Goal: Complete application form: Complete application form

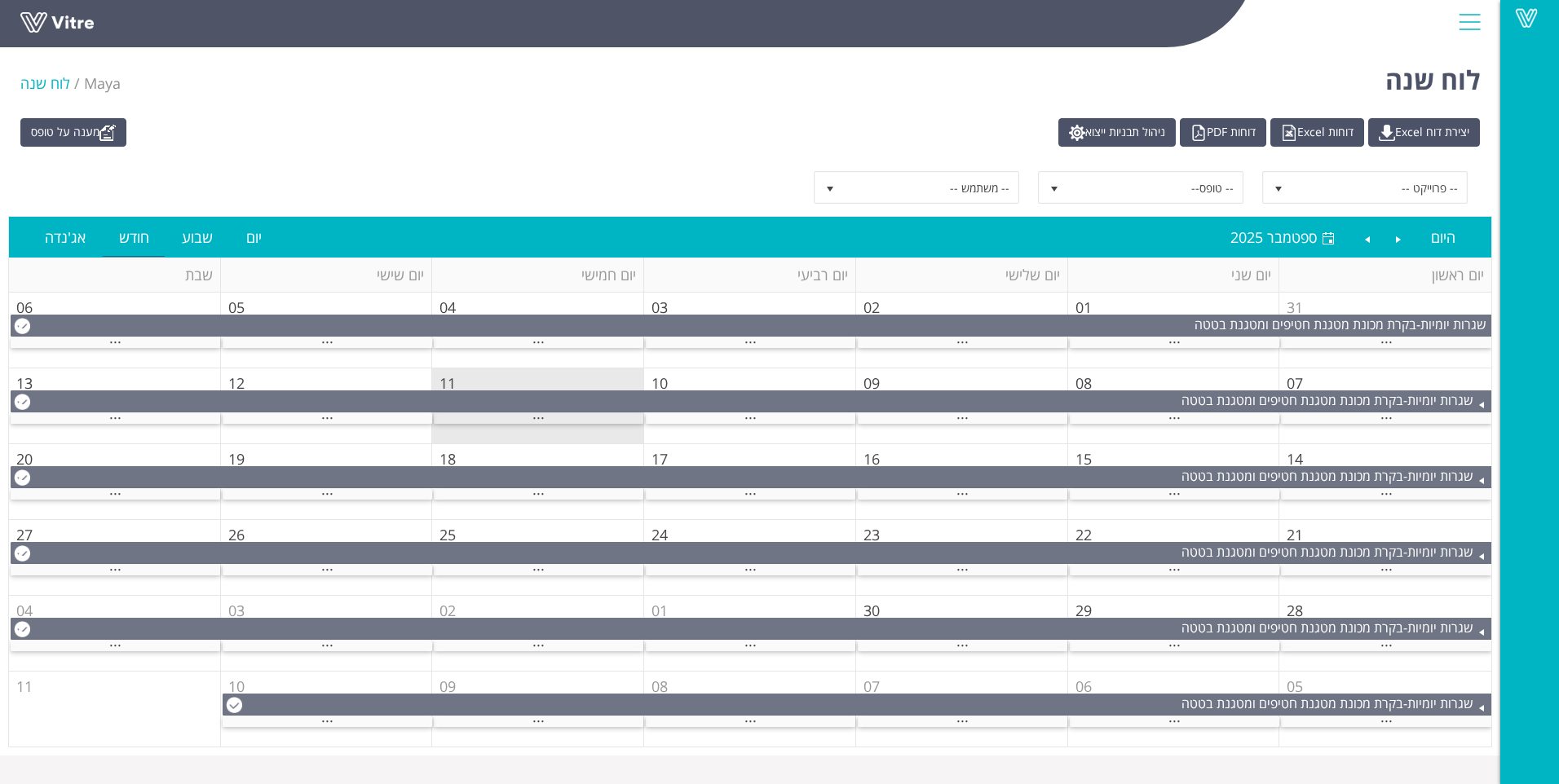
click at [565, 417] on div "..." at bounding box center [539, 419] width 210 height 11
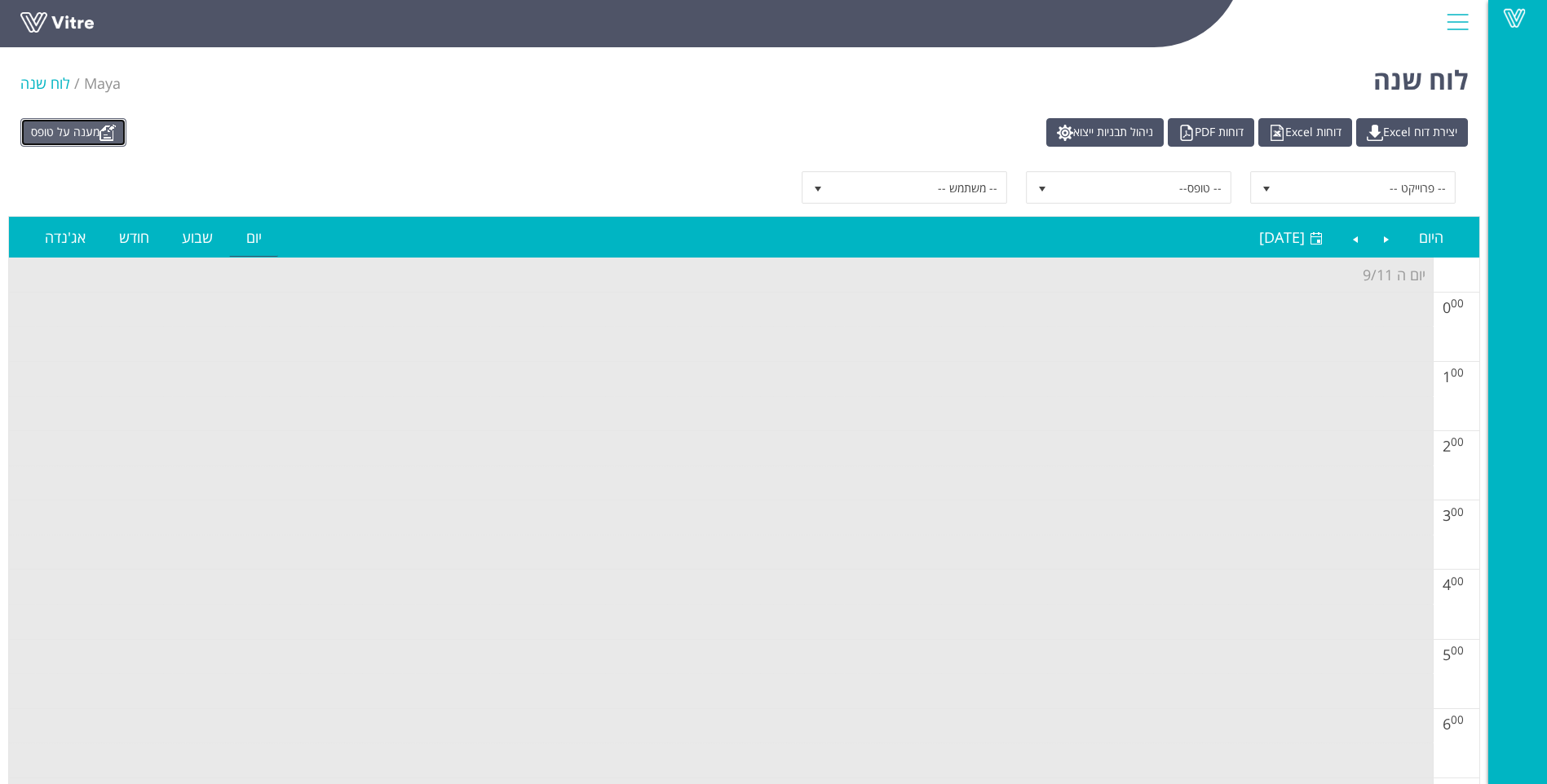
click at [71, 131] on link "מענה על טופס" at bounding box center [73, 133] width 106 height 29
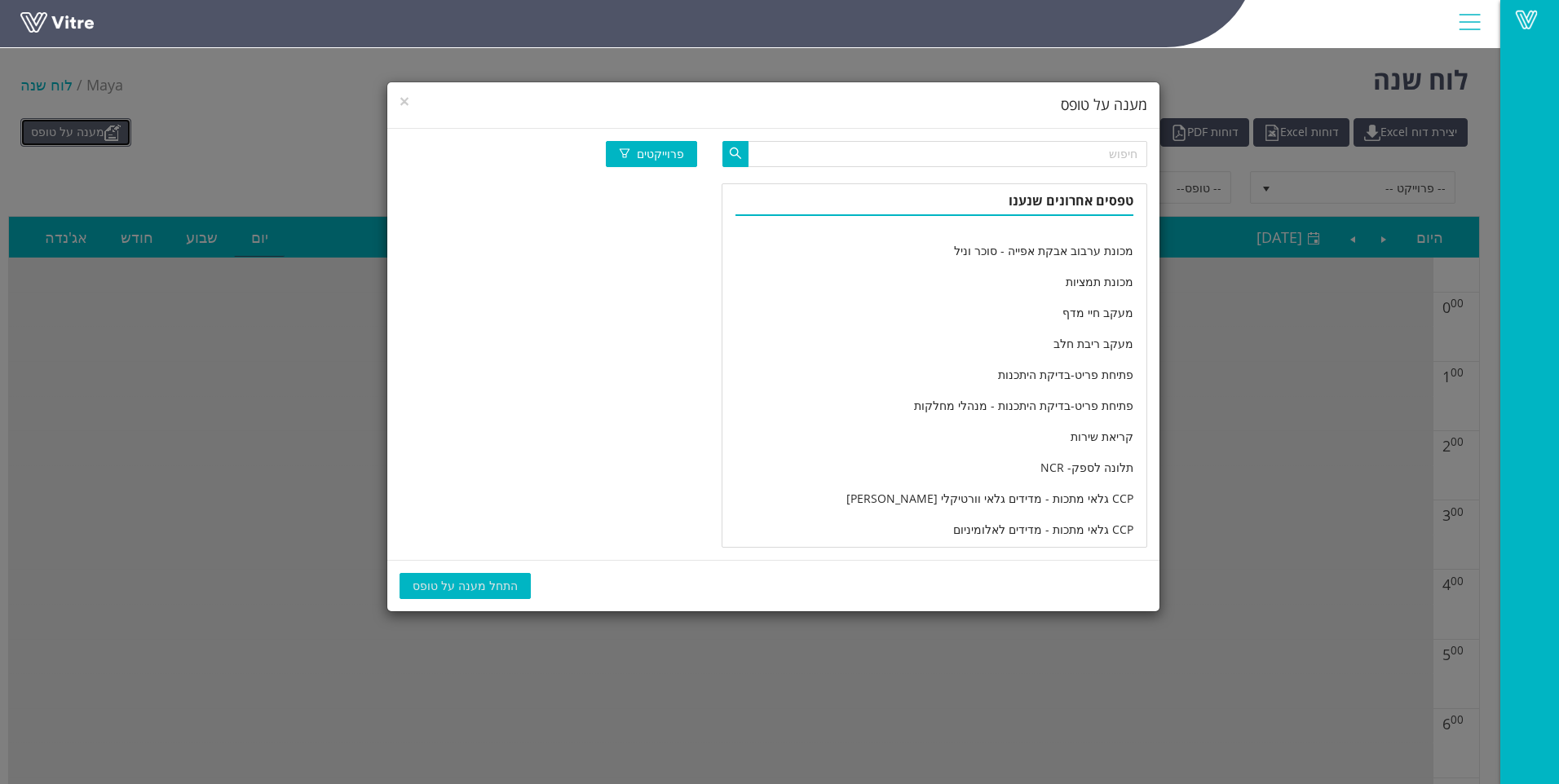
scroll to position [2687, 0]
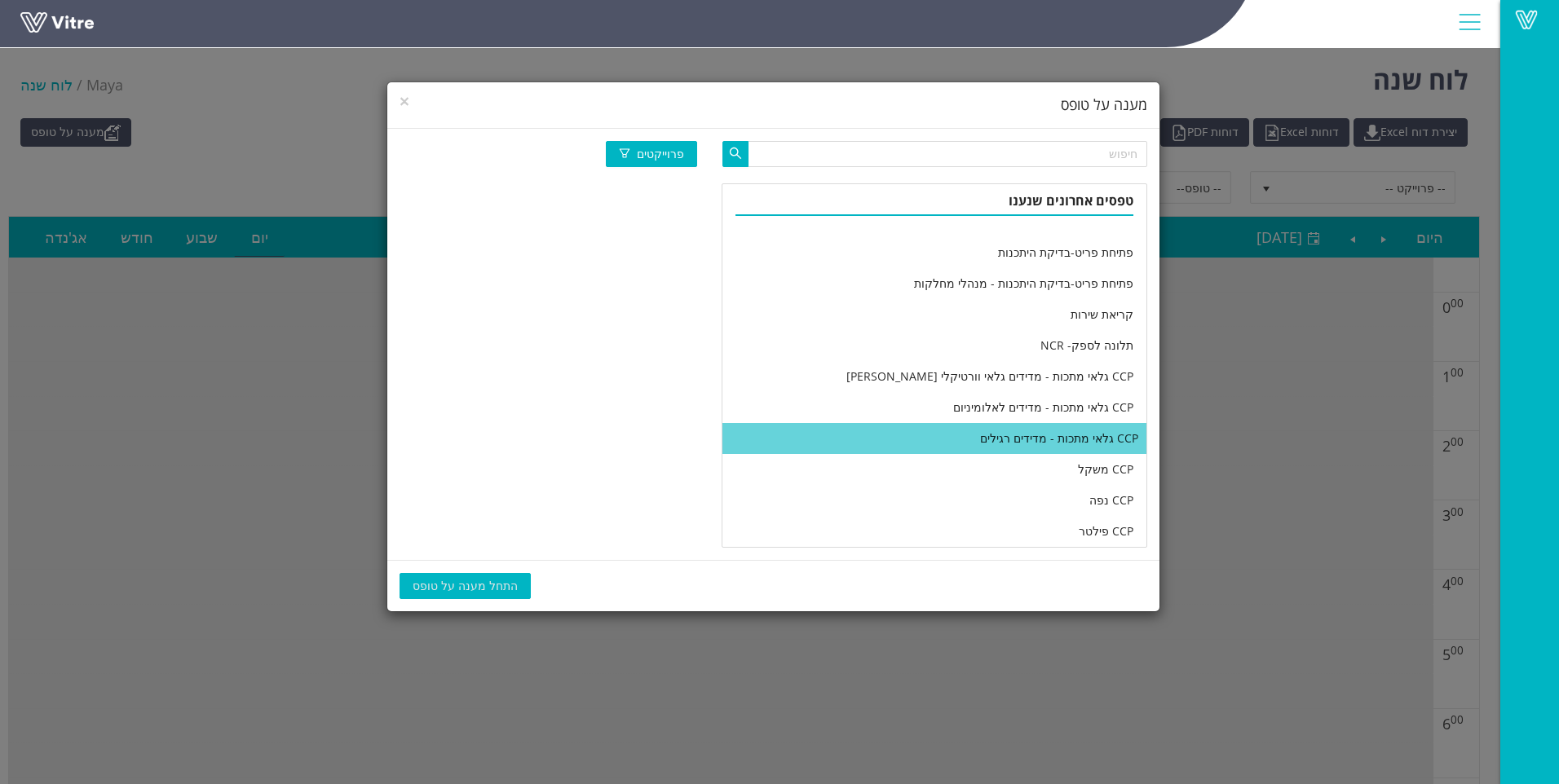
click at [885, 428] on li "CCP גלאי מתכות - מדידים רגילים" at bounding box center [935, 439] width 424 height 31
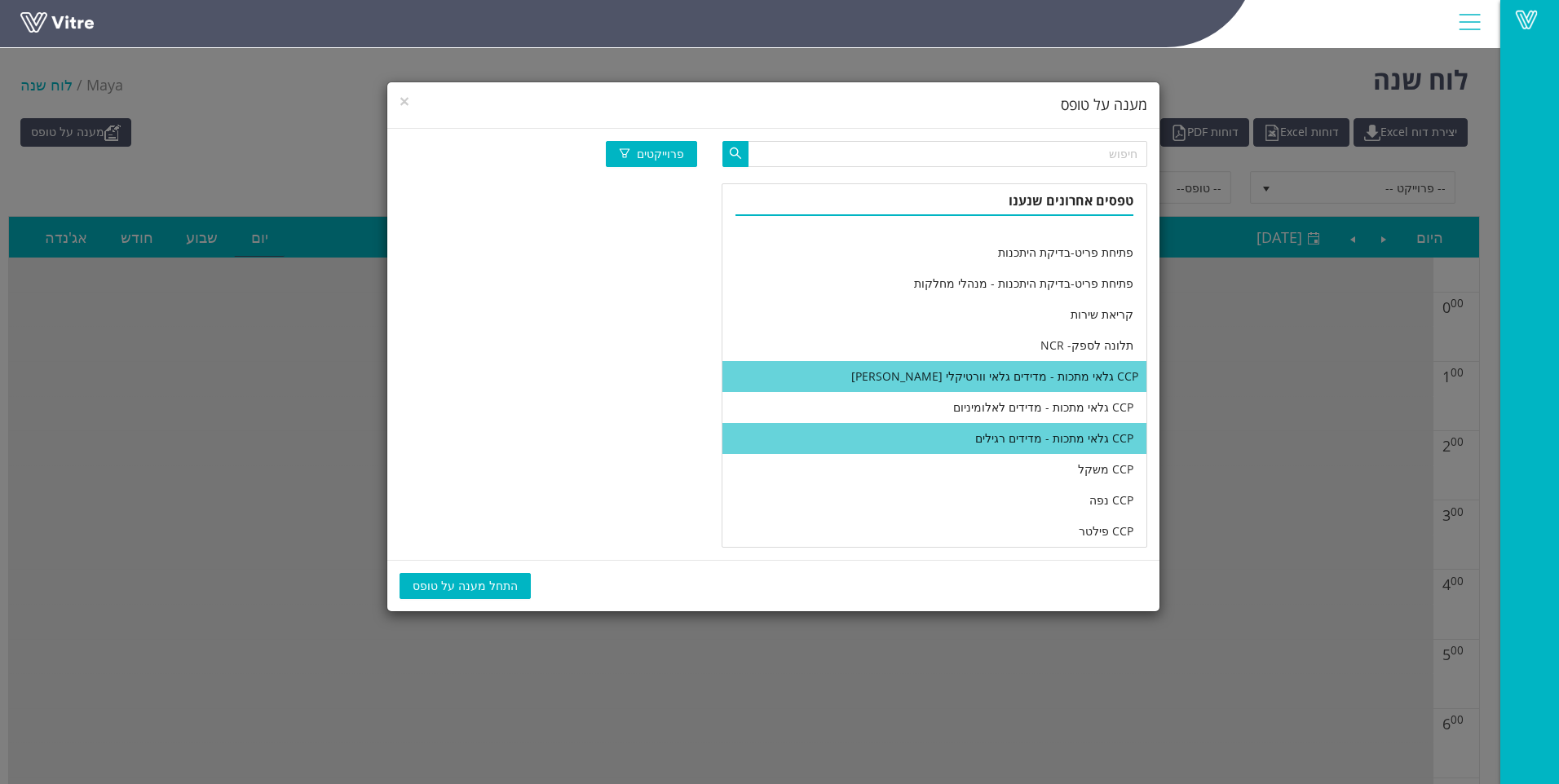
click at [891, 380] on li "CCP גלאי מתכות - מדידים גלאי וורטיקלי ג'לי" at bounding box center [935, 376] width 424 height 31
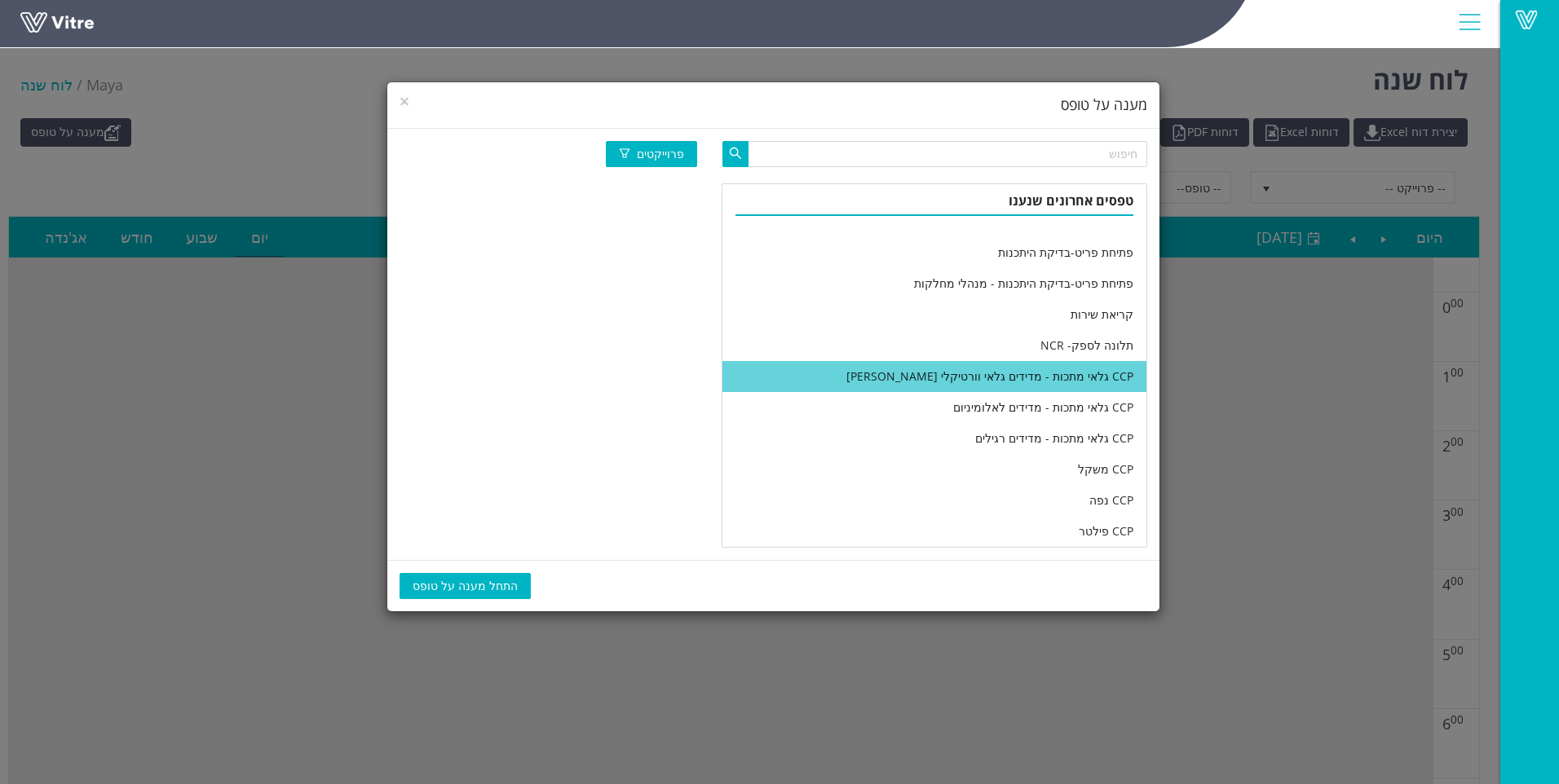
click at [473, 590] on span "התחל מענה על טופס" at bounding box center [465, 586] width 105 height 18
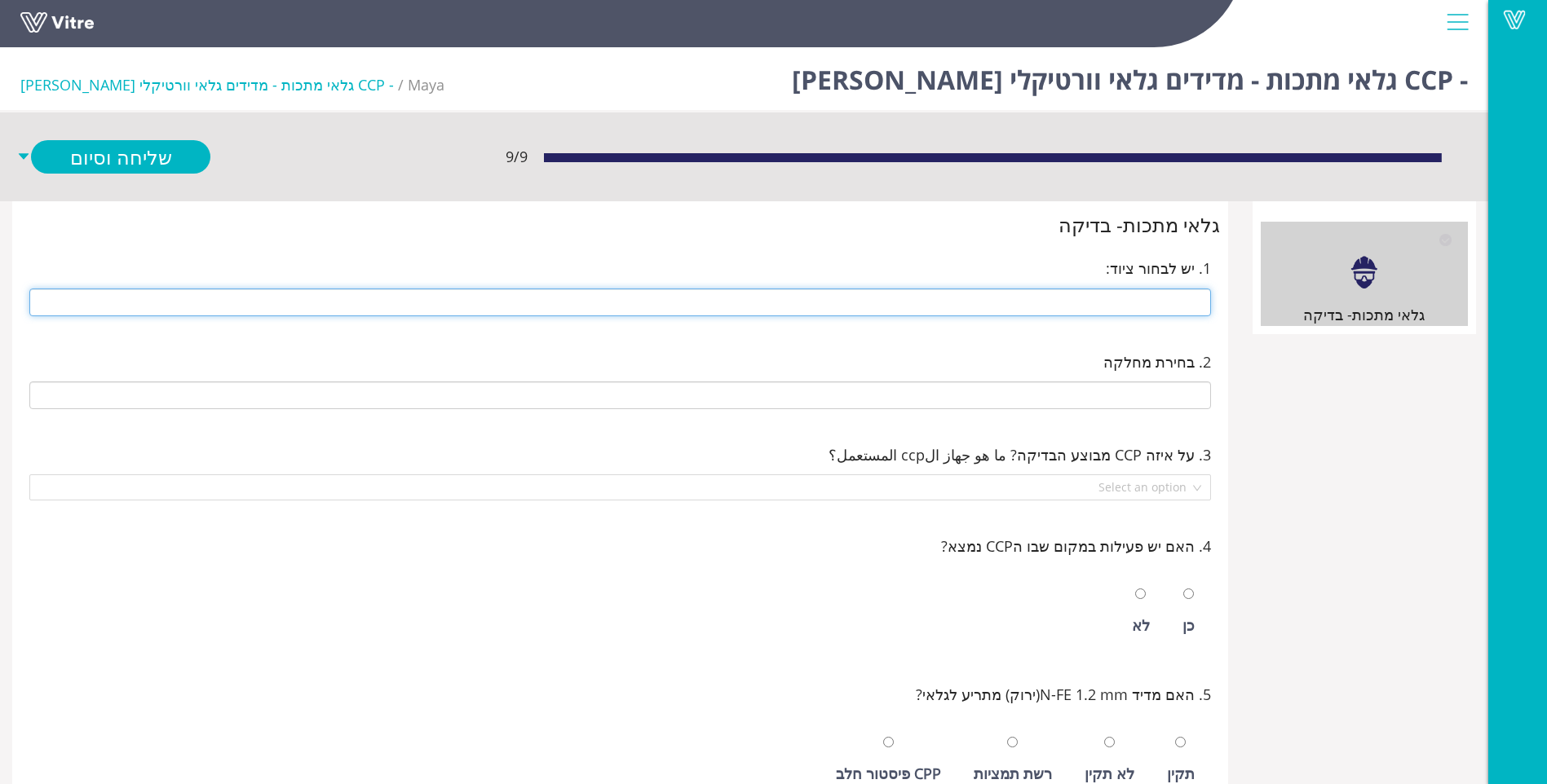
click at [1123, 305] on input "text" at bounding box center [620, 302] width 1182 height 28
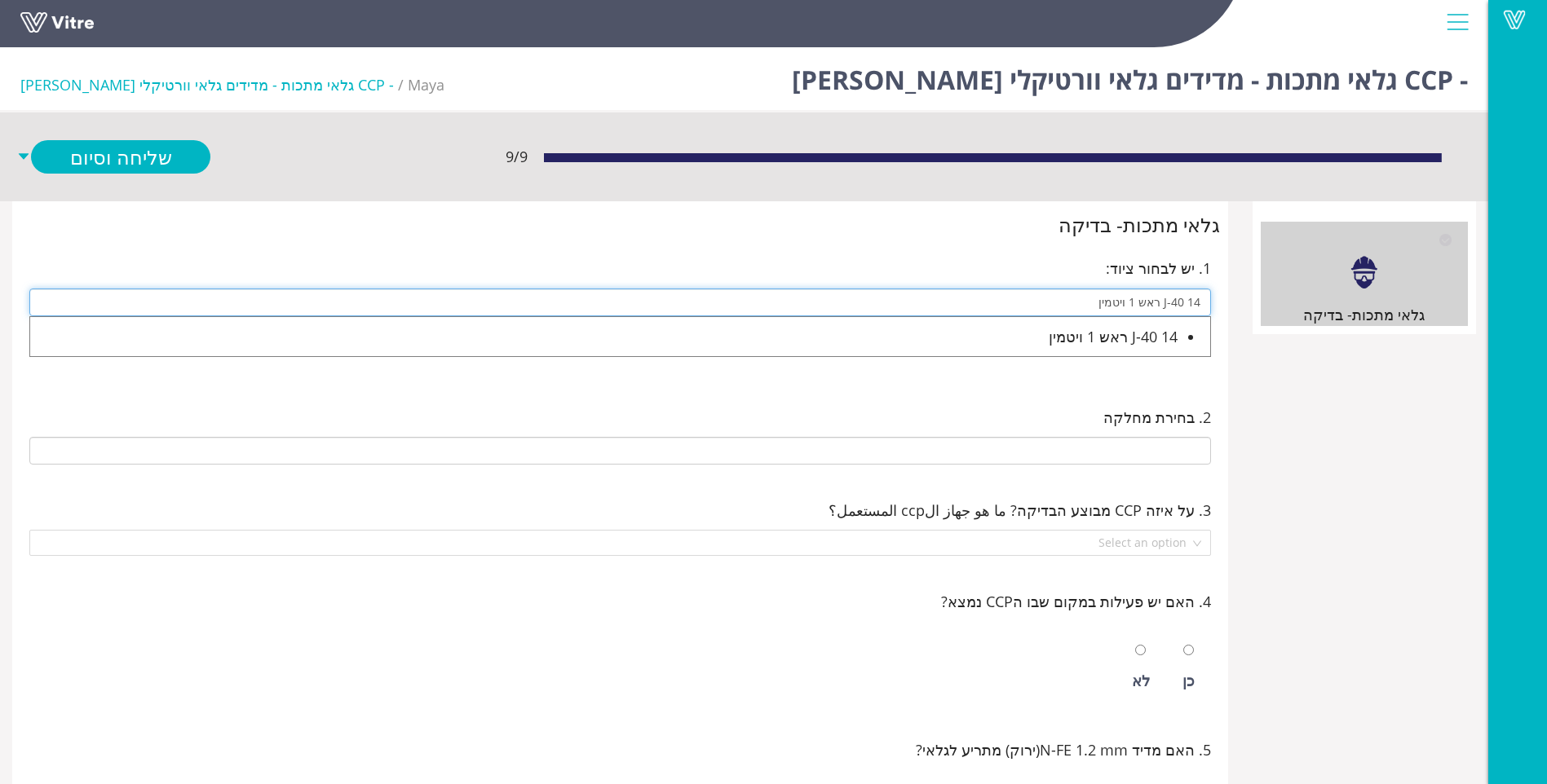
type input "J-40 14 ראש 1 ויטמין"
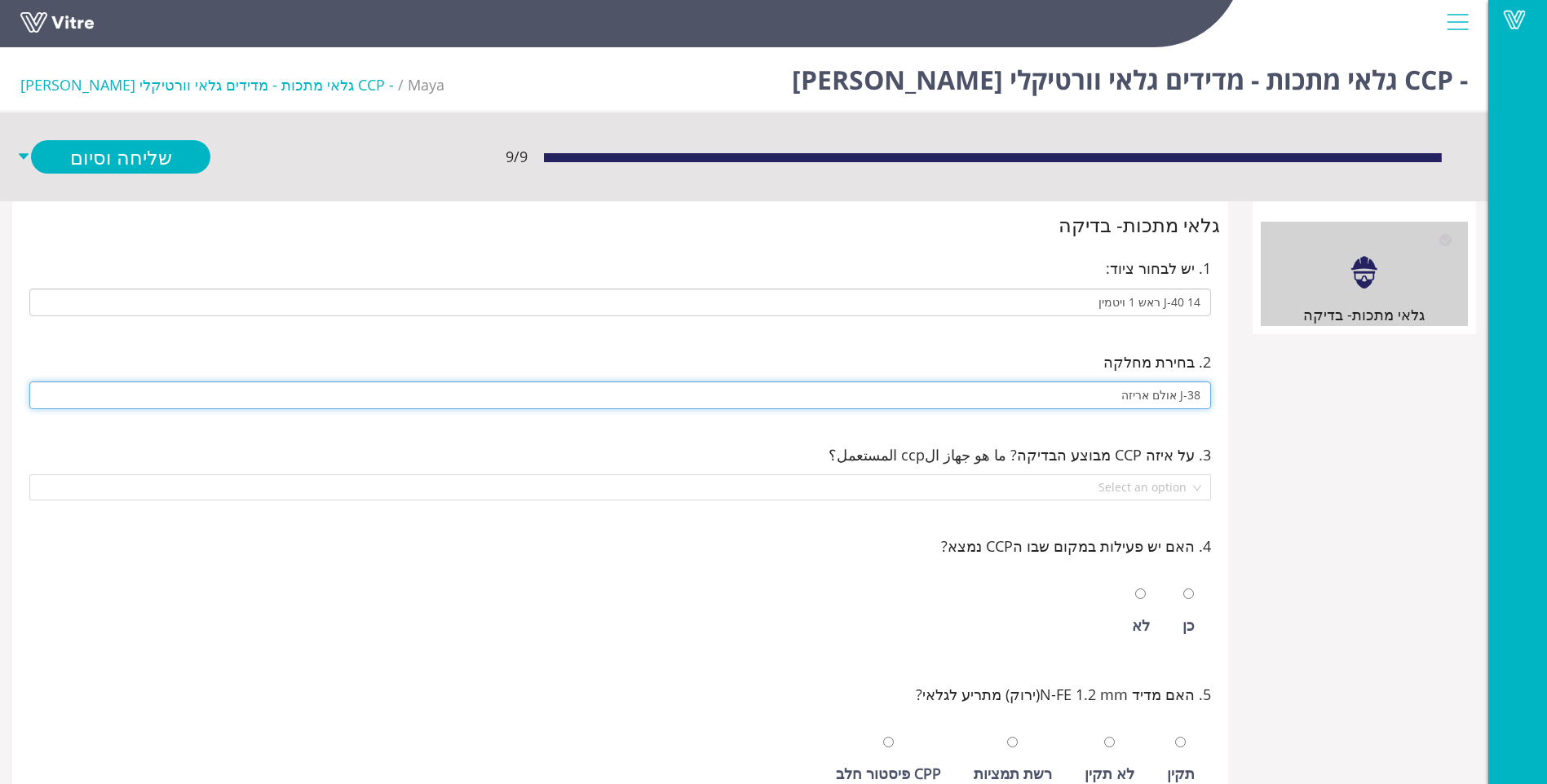
type input "J-38 אולם אריזה"
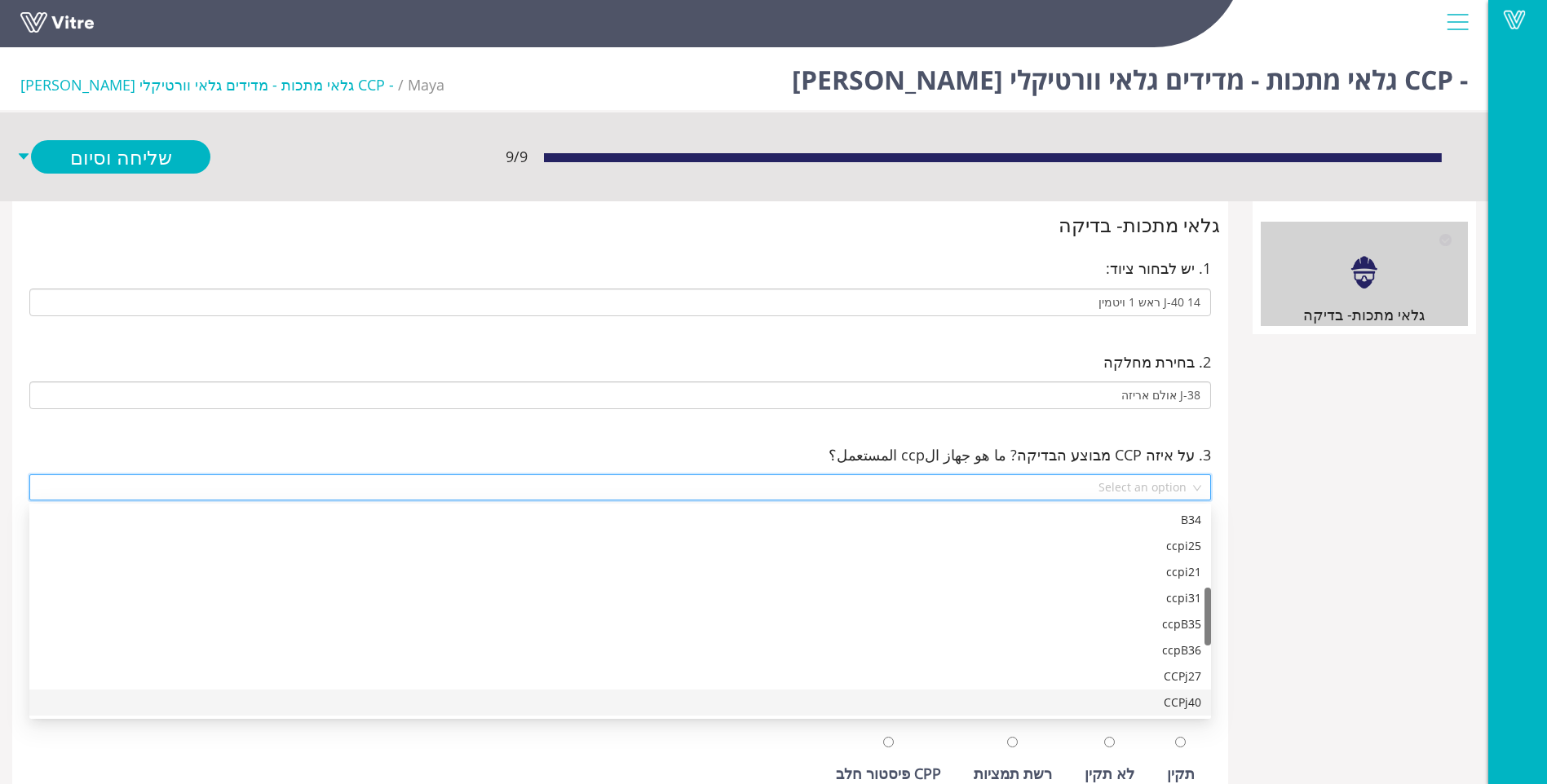
scroll to position [313, 0]
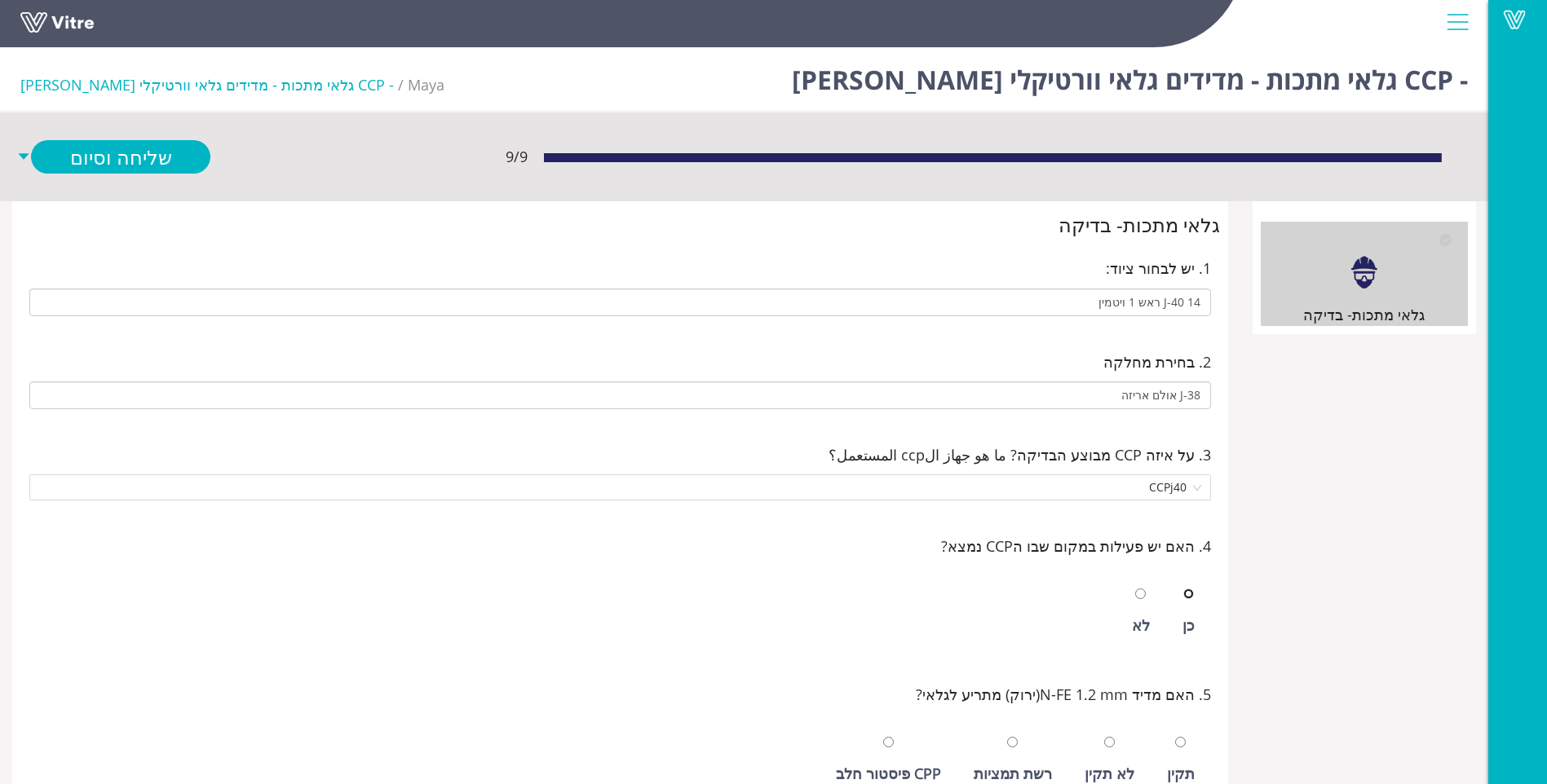
click at [1183, 589] on input "radio" at bounding box center [1189, 594] width 11 height 11
radio input "true"
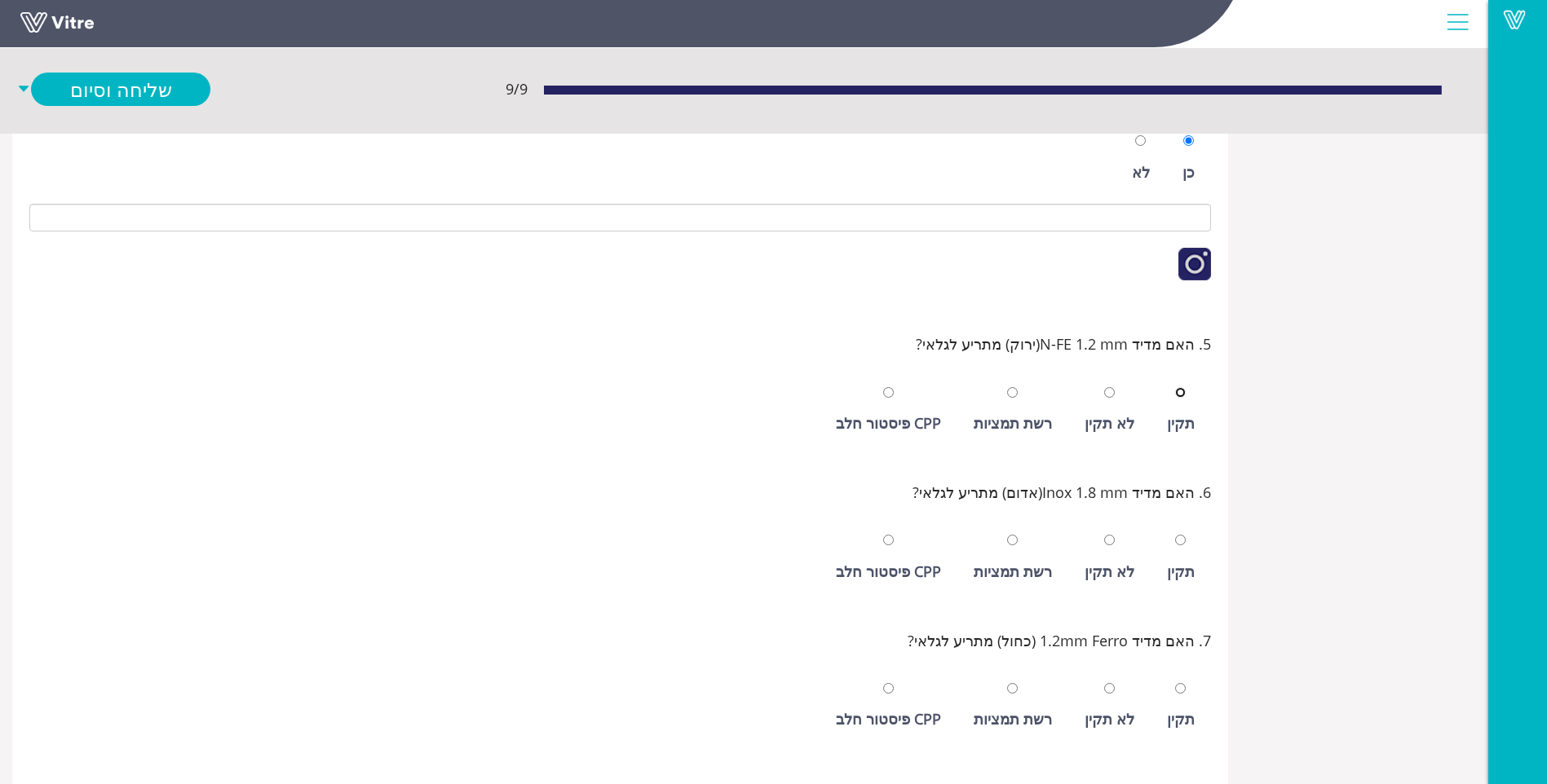
click at [1175, 387] on input "radio" at bounding box center [1181, 392] width 11 height 11
radio input "true"
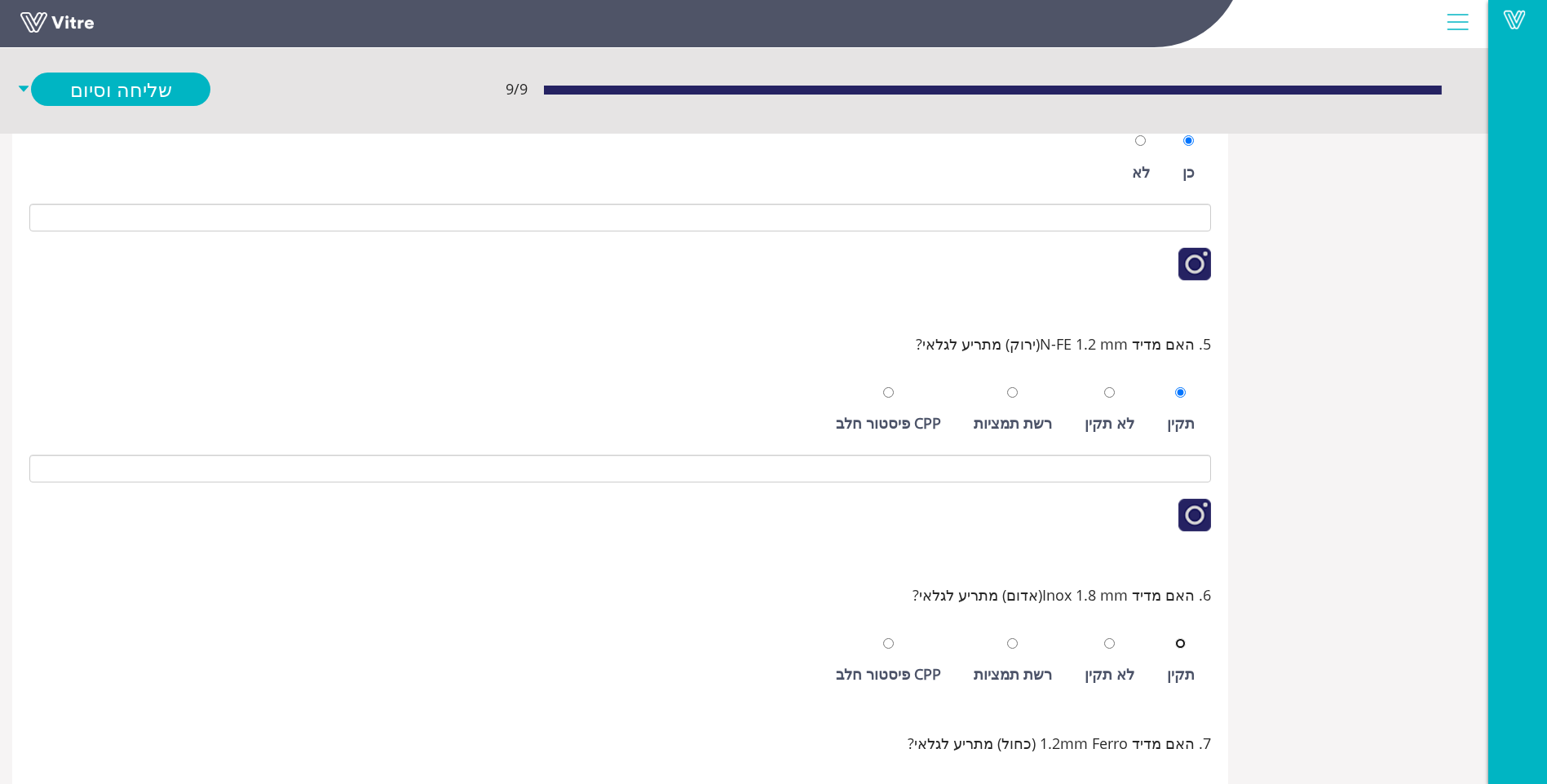
click at [1175, 638] on input "radio" at bounding box center [1181, 644] width 11 height 11
radio input "true"
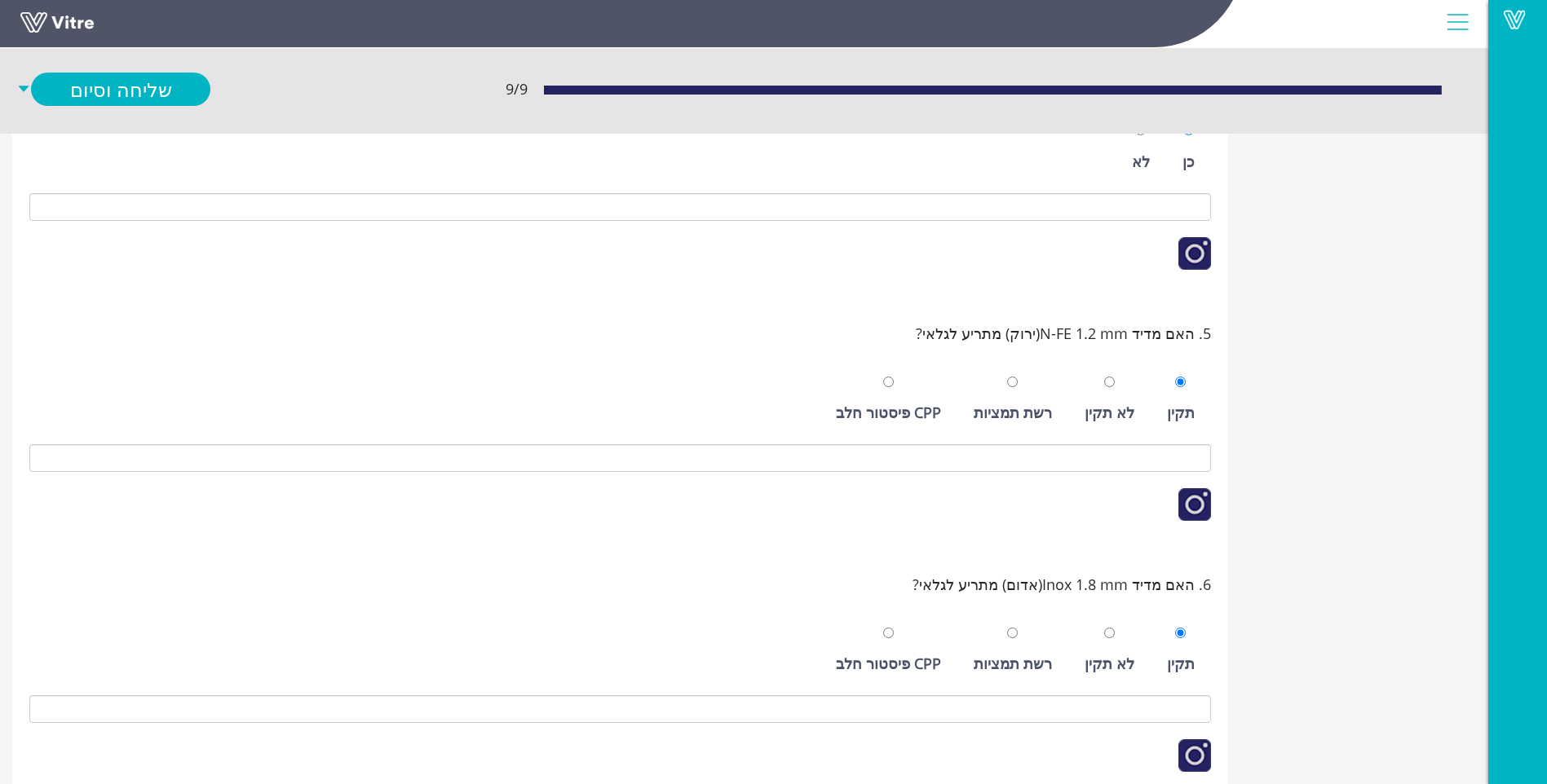
scroll to position [869, 0]
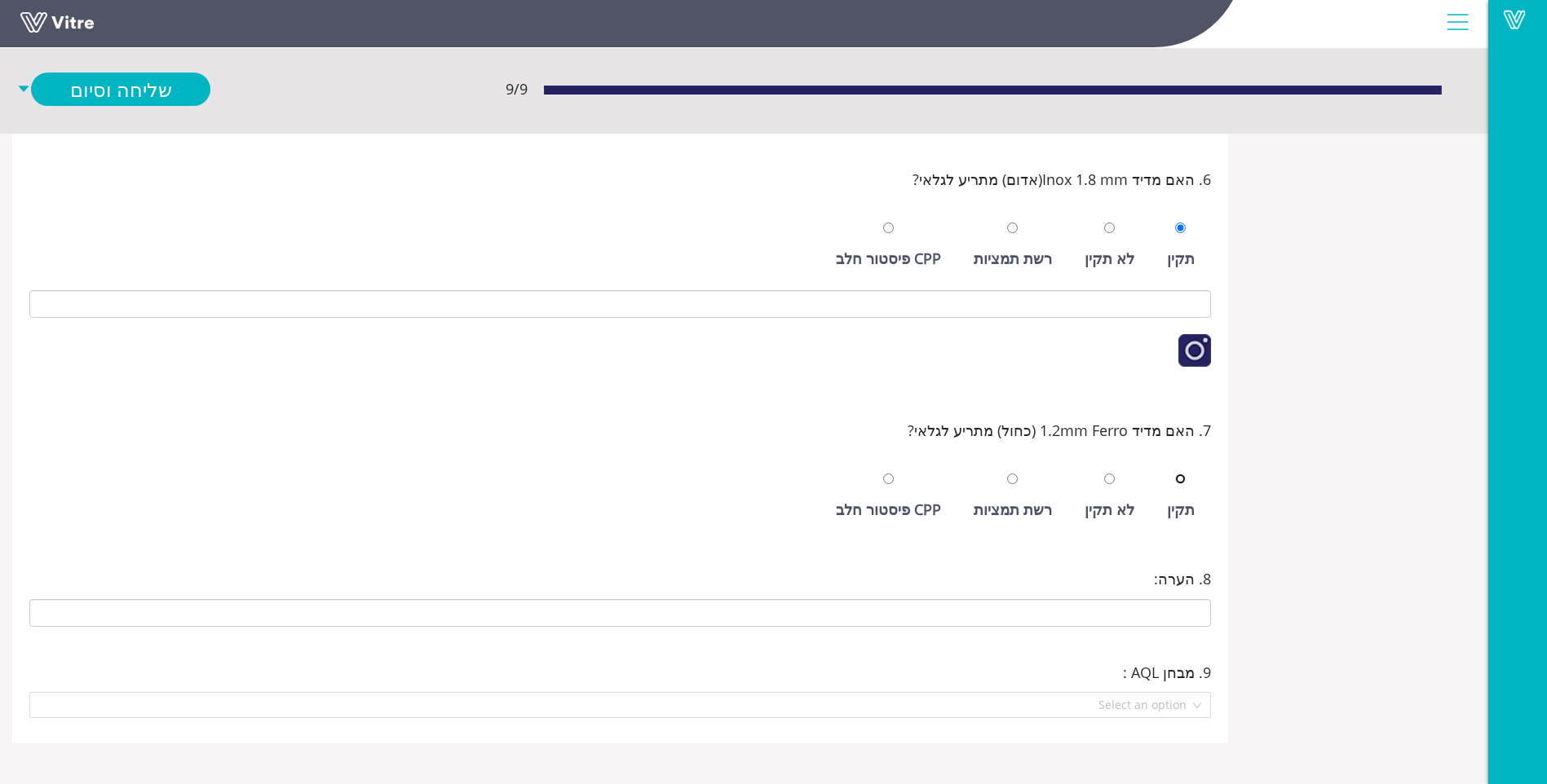
click at [1175, 474] on input "radio" at bounding box center [1181, 479] width 11 height 11
radio input "true"
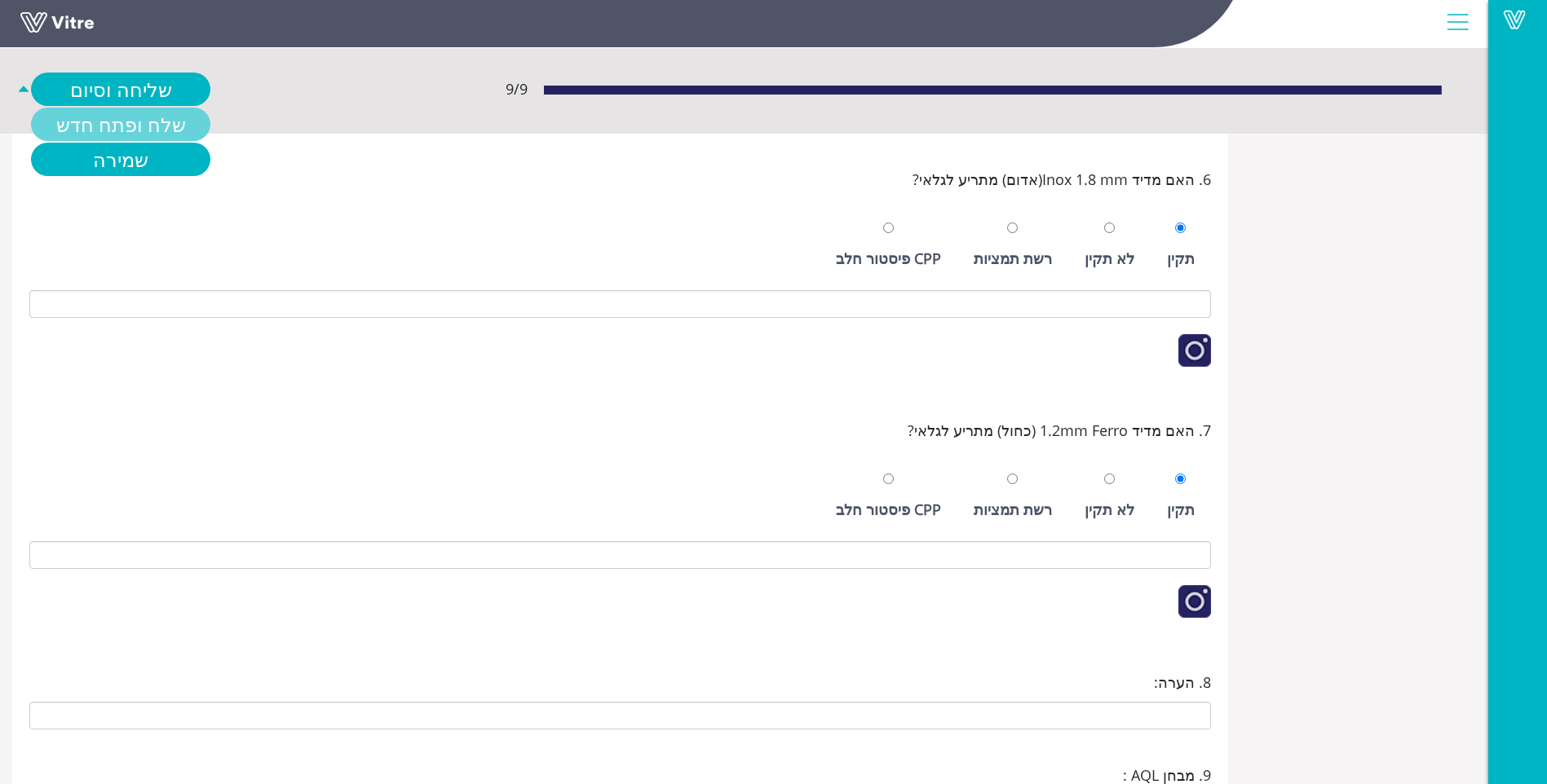
click at [145, 120] on link "שלח ופתח חדש" at bounding box center [120, 124] width 179 height 33
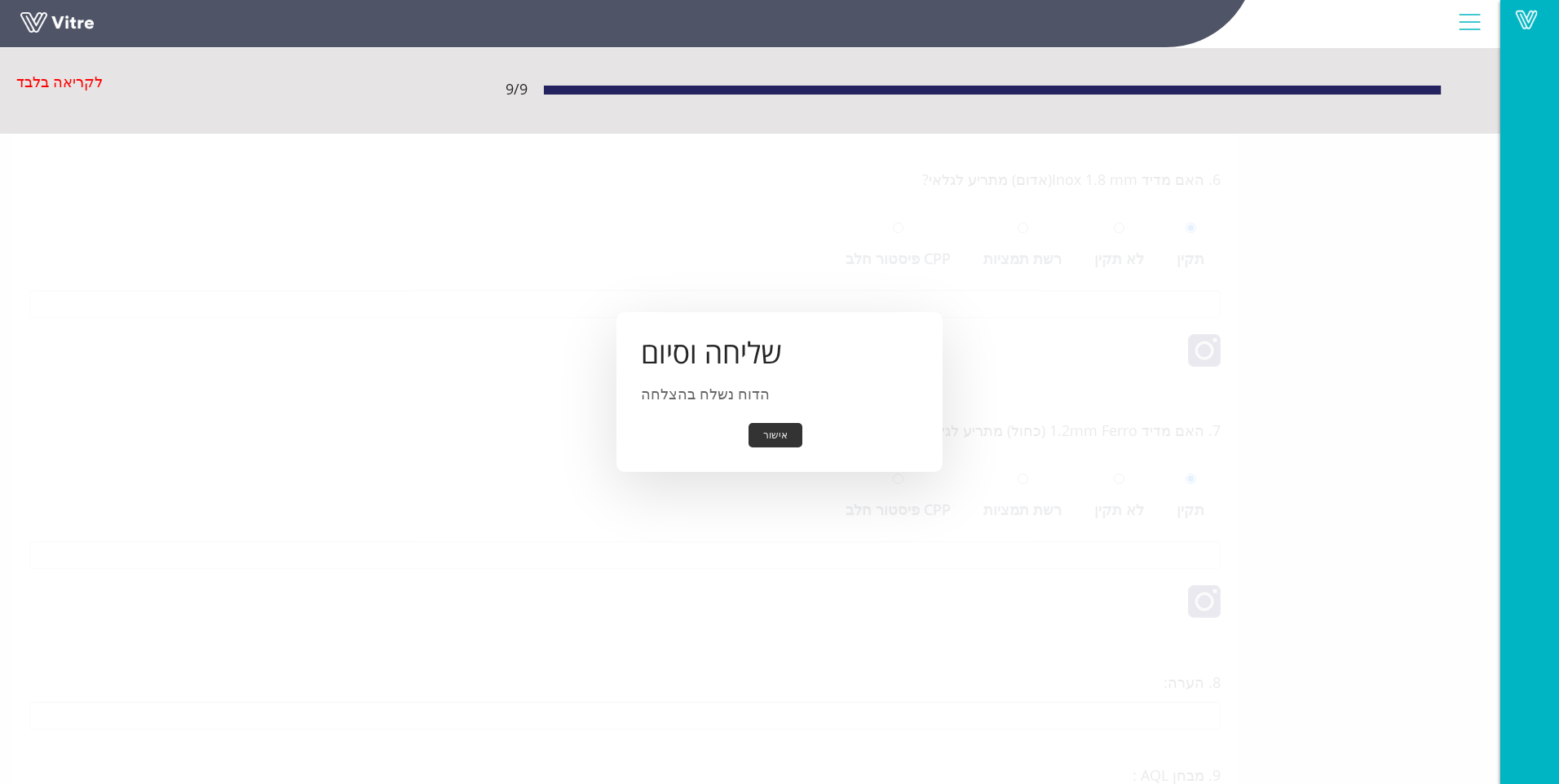
click at [777, 434] on button "אישור" at bounding box center [775, 436] width 53 height 25
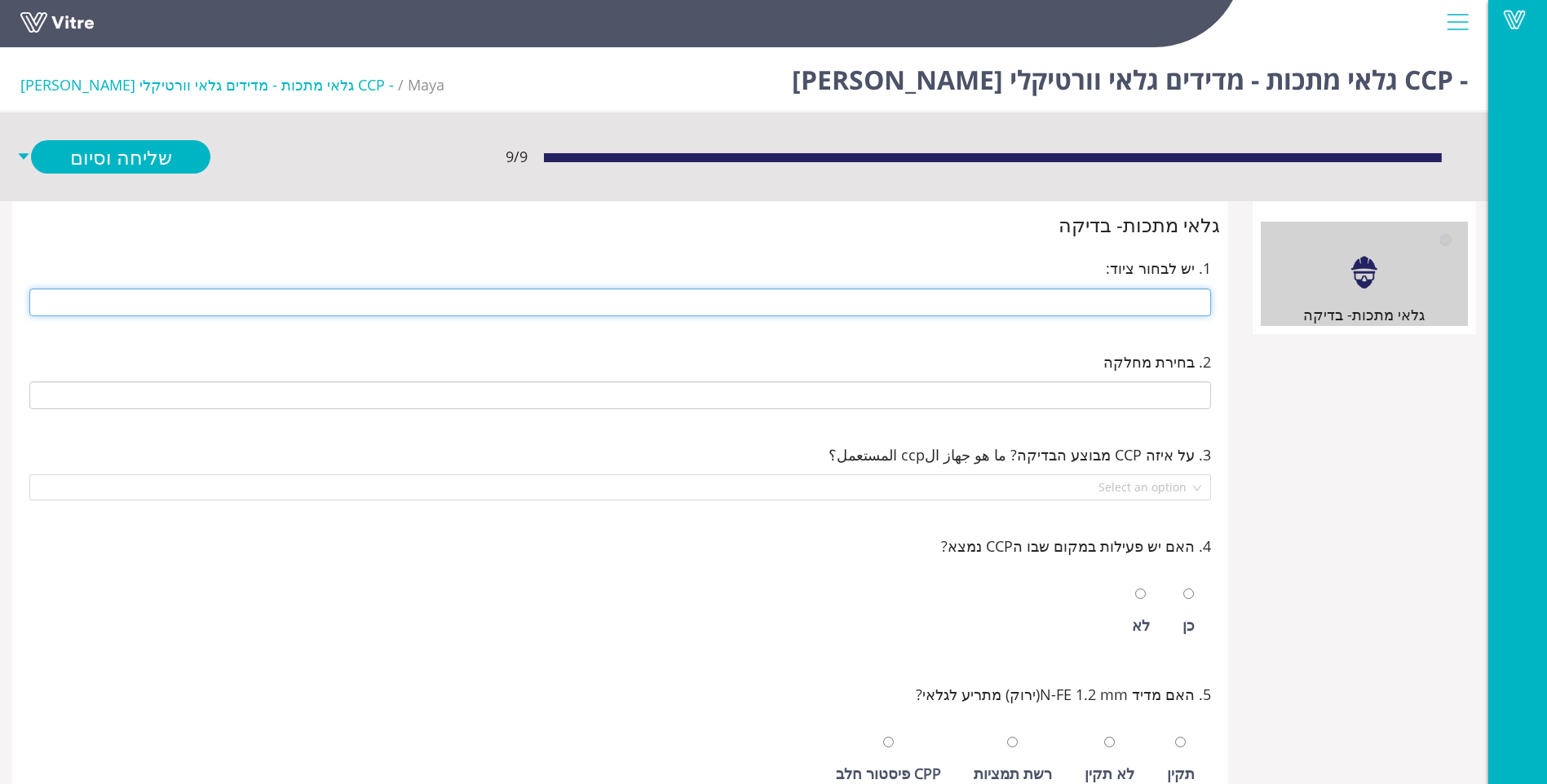
click at [1098, 316] on input "text" at bounding box center [620, 302] width 1182 height 28
type input "א"
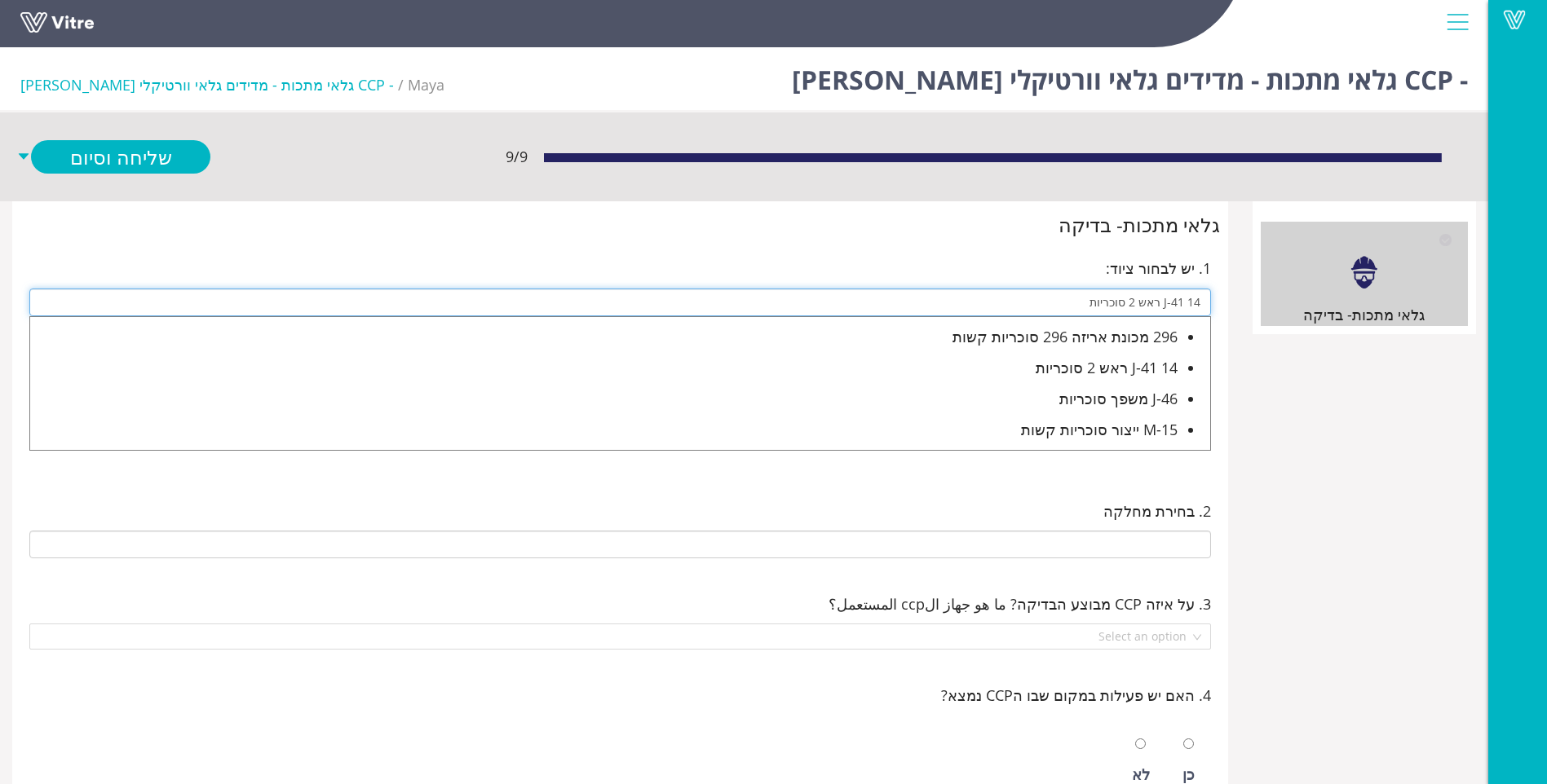
type input "J-41 14 ראש 2 סוכריות"
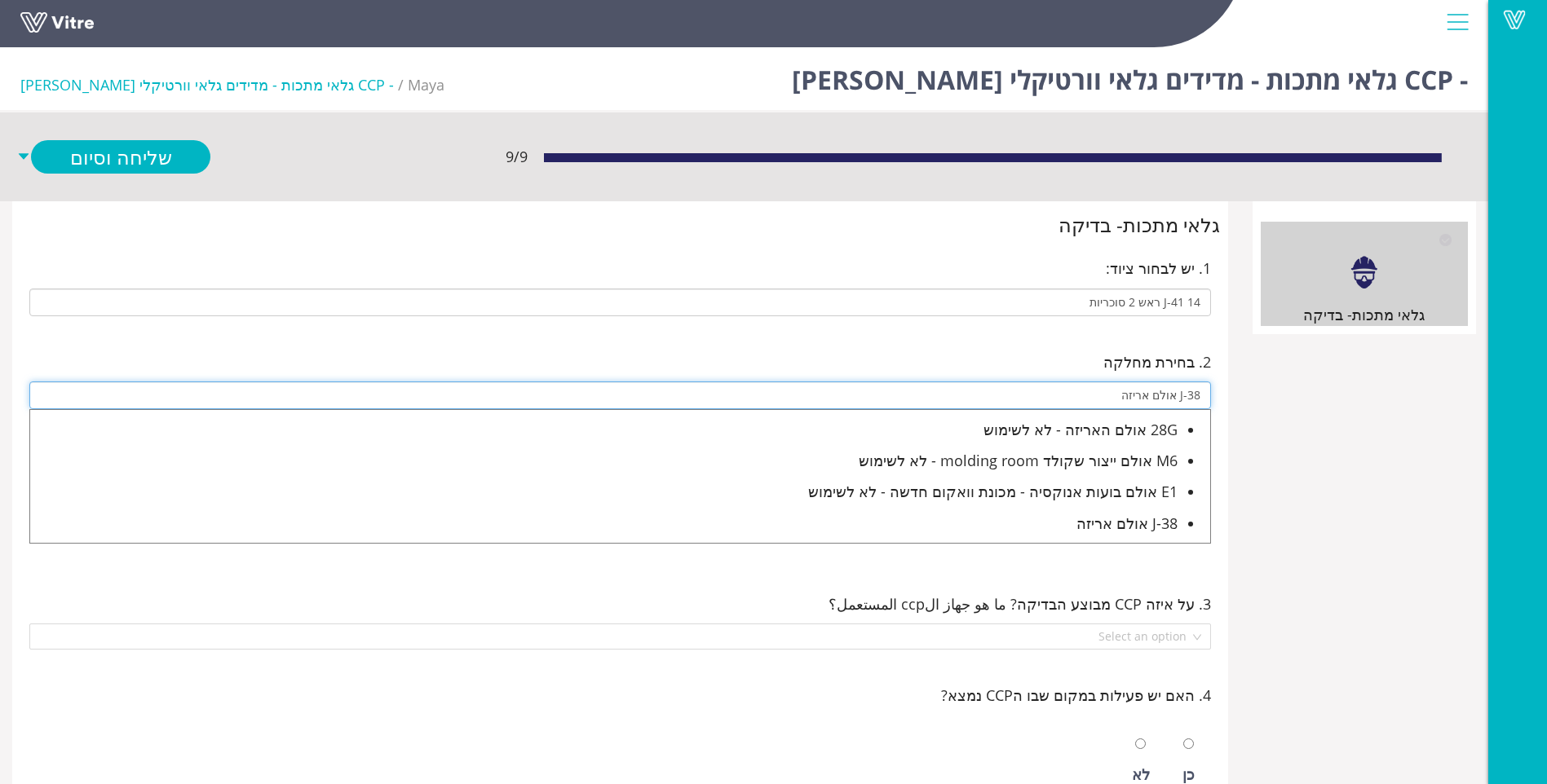
type input "J-38 אולם אריזה"
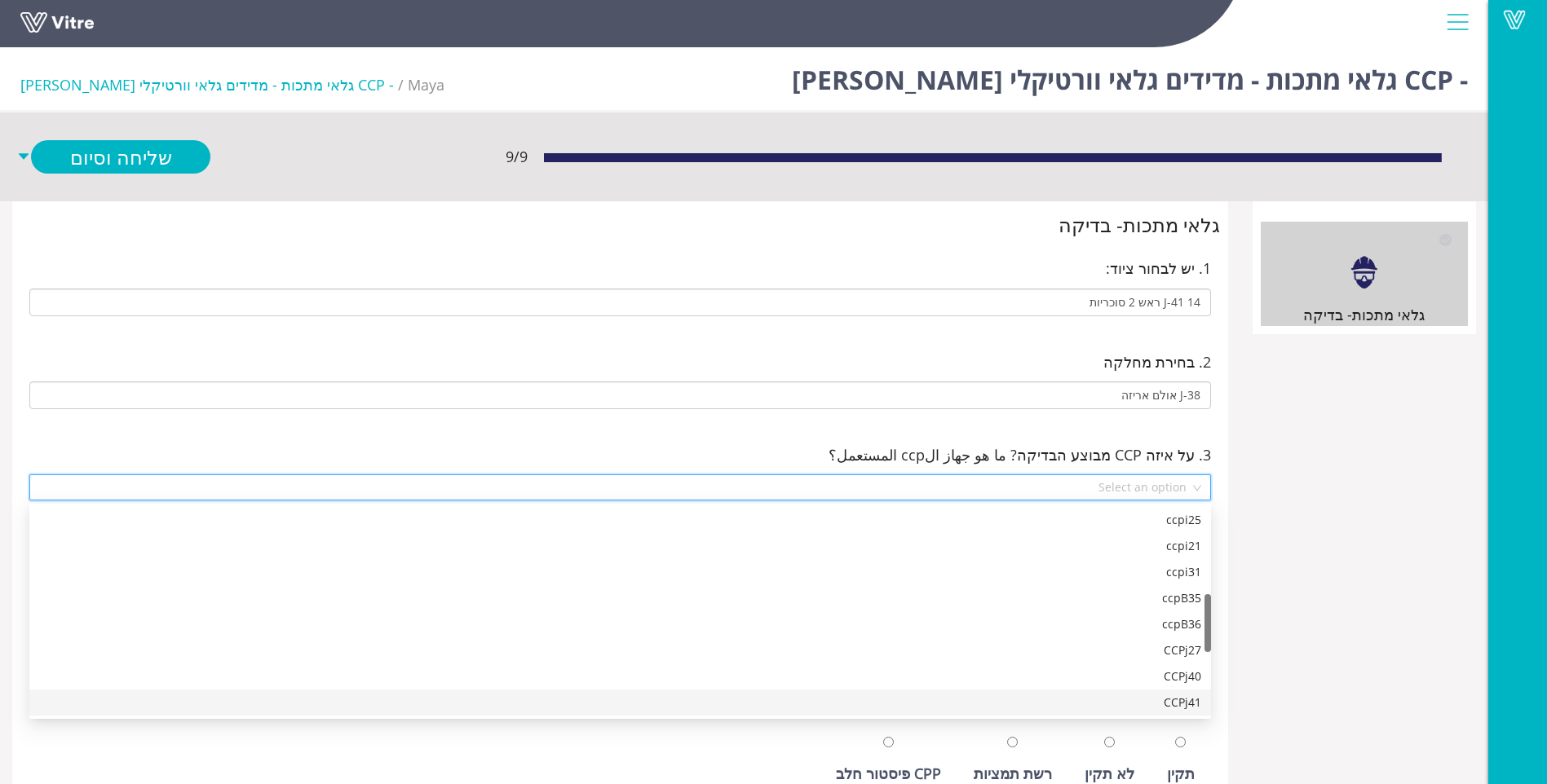
scroll to position [339, 0]
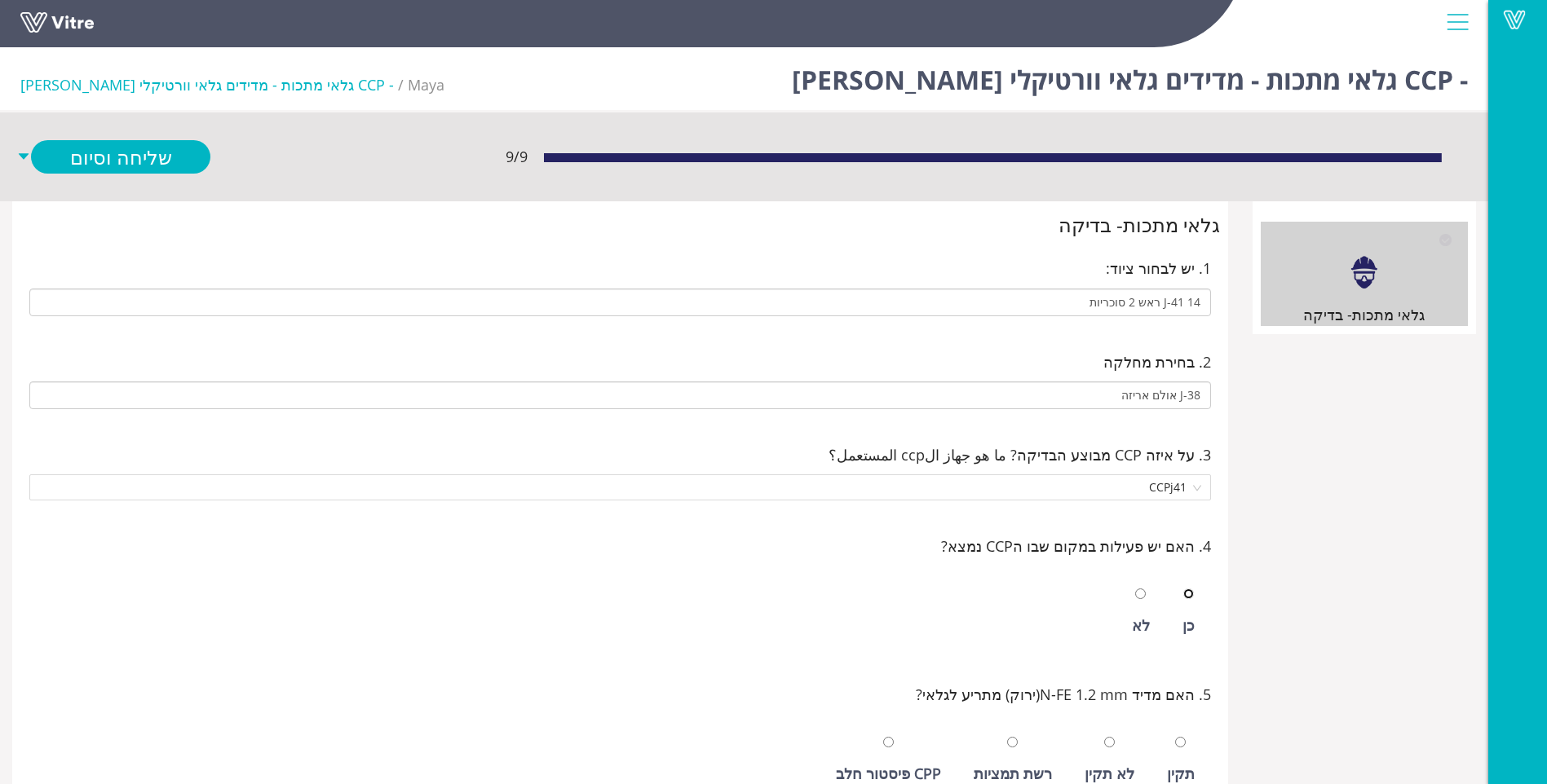
click at [1183, 589] on input "radio" at bounding box center [1189, 594] width 11 height 11
radio input "true"
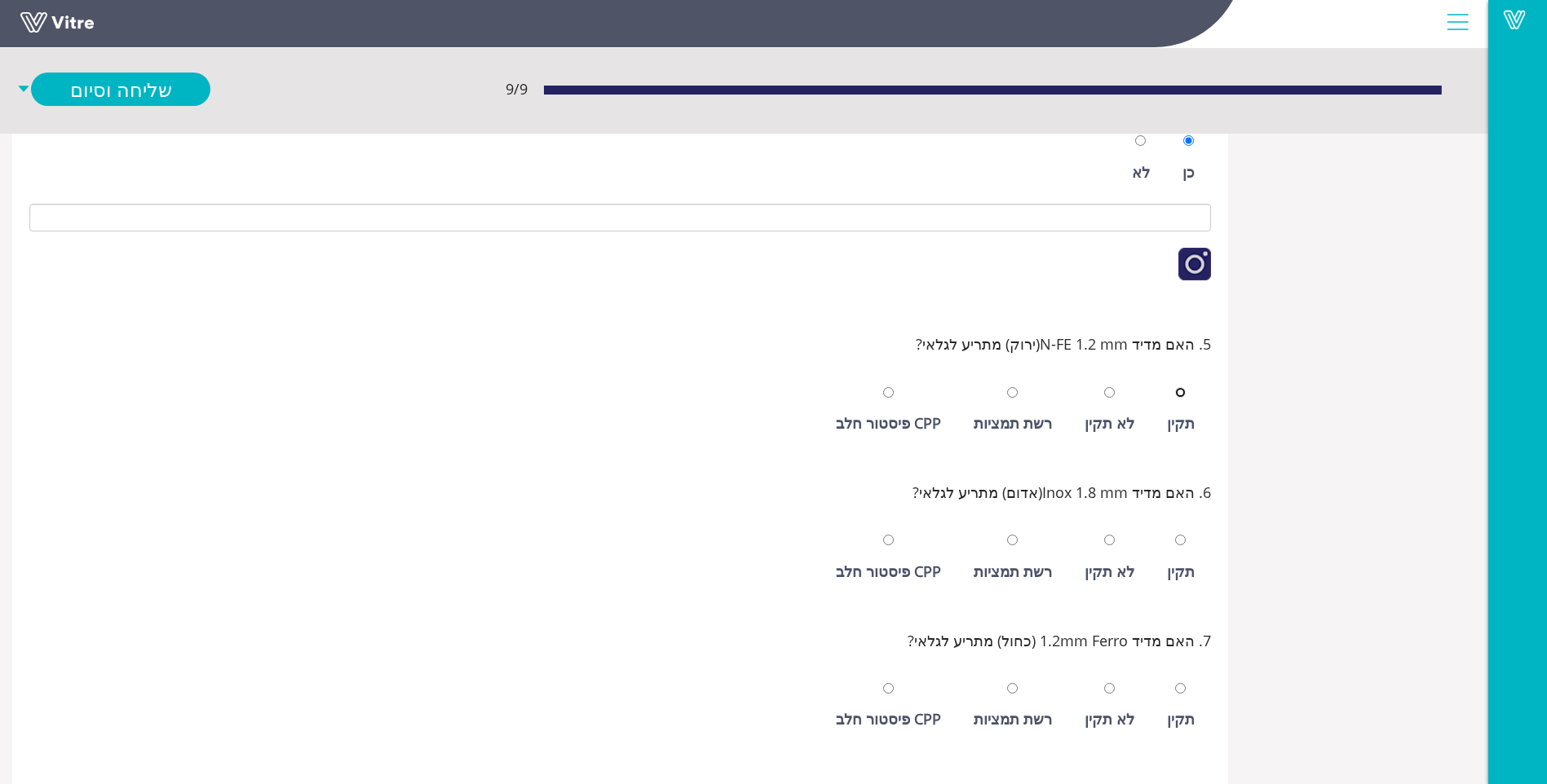
click at [1175, 387] on input "radio" at bounding box center [1181, 392] width 11 height 11
radio input "true"
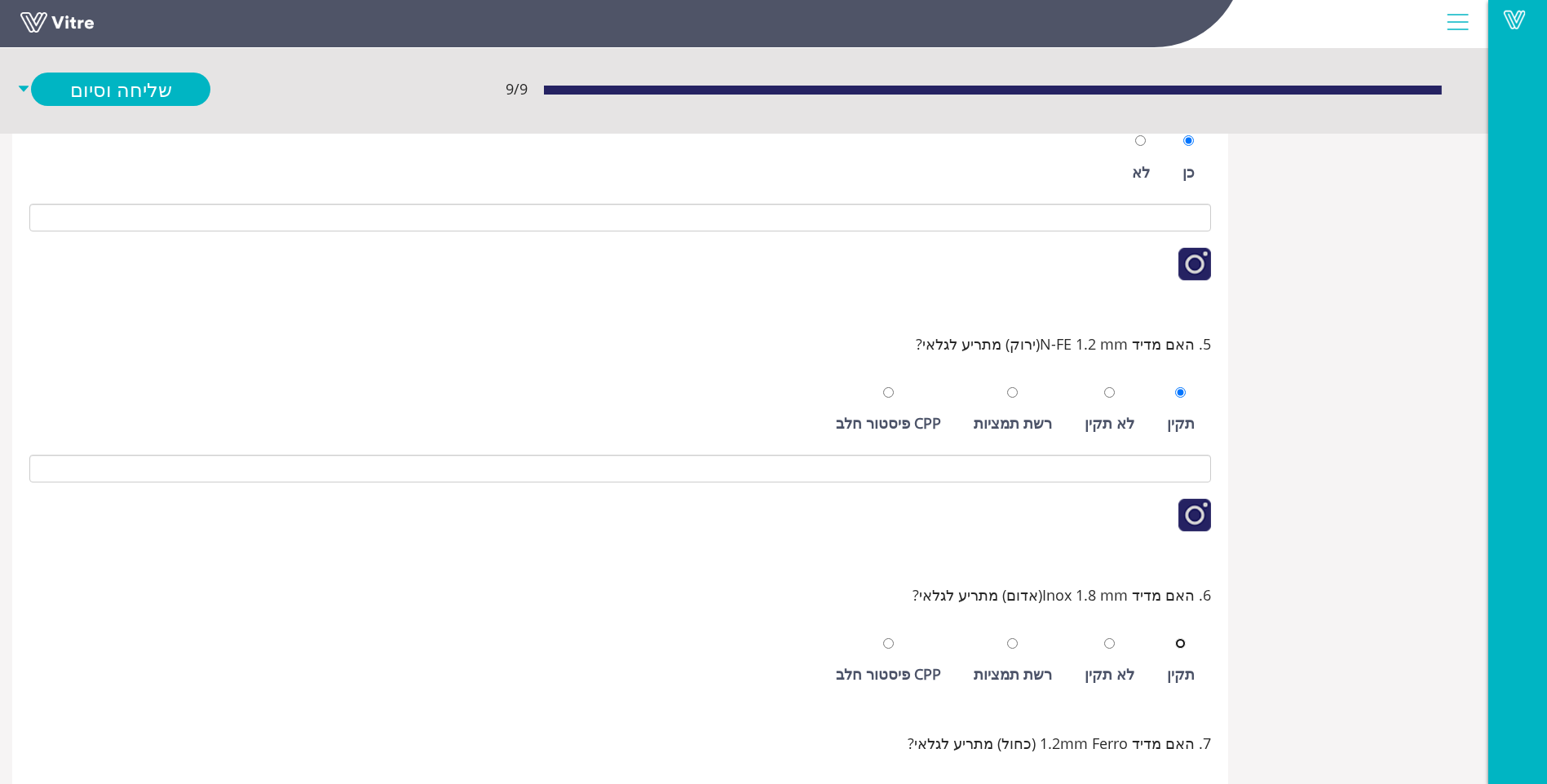
click at [1175, 638] on input "radio" at bounding box center [1181, 644] width 11 height 11
radio input "true"
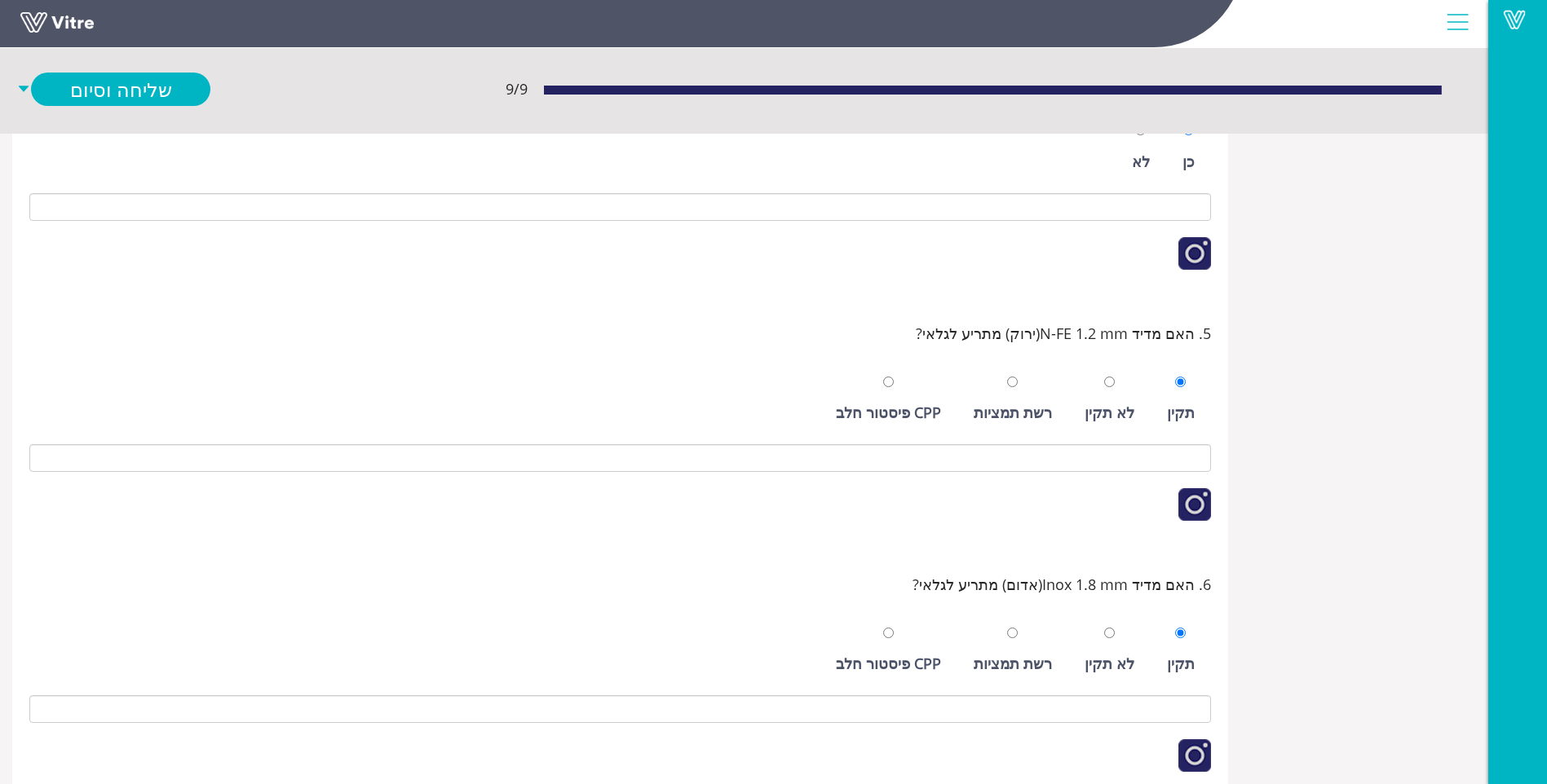
scroll to position [869, 0]
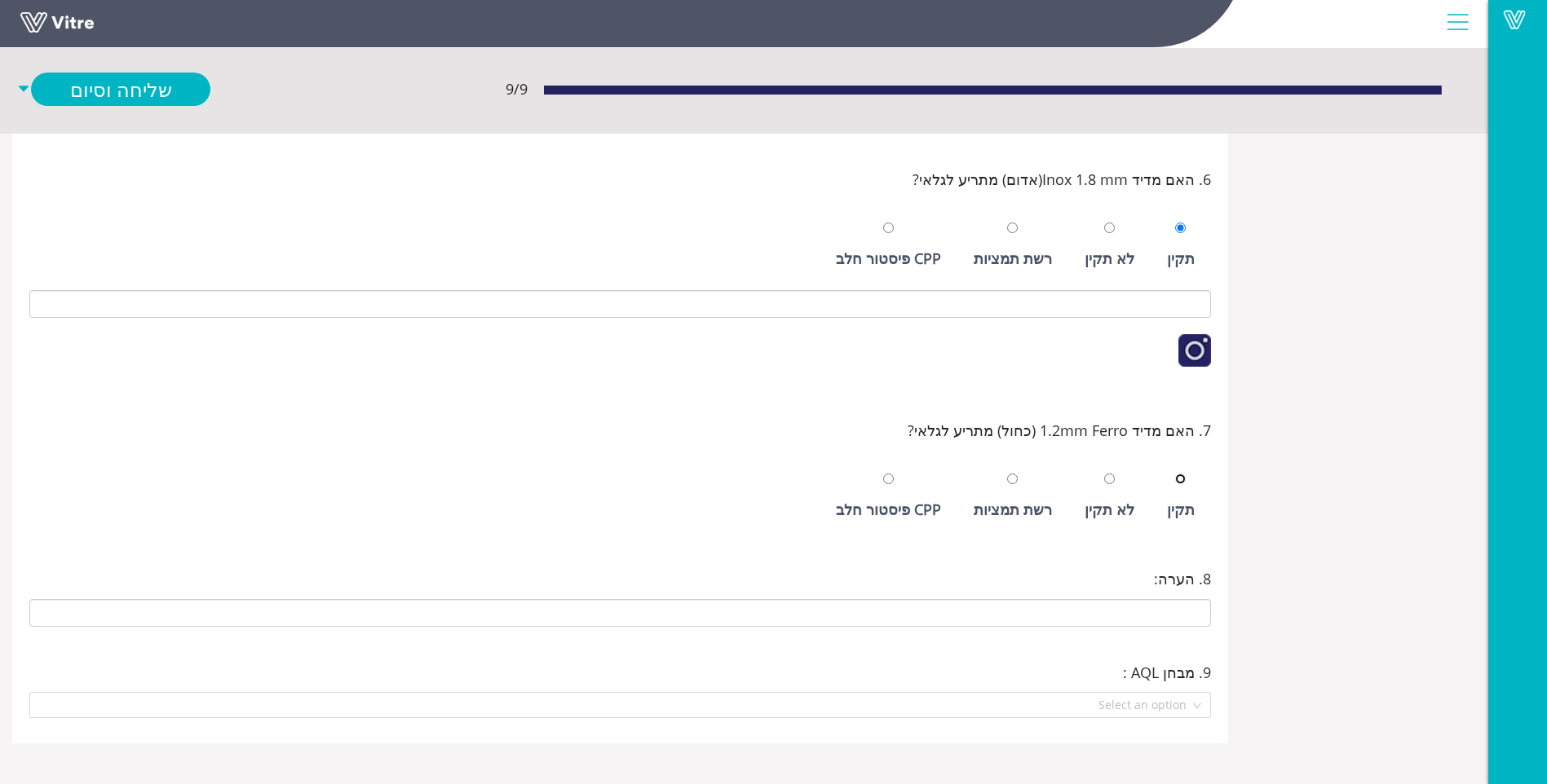
click at [1175, 474] on input "radio" at bounding box center [1181, 479] width 11 height 11
radio input "true"
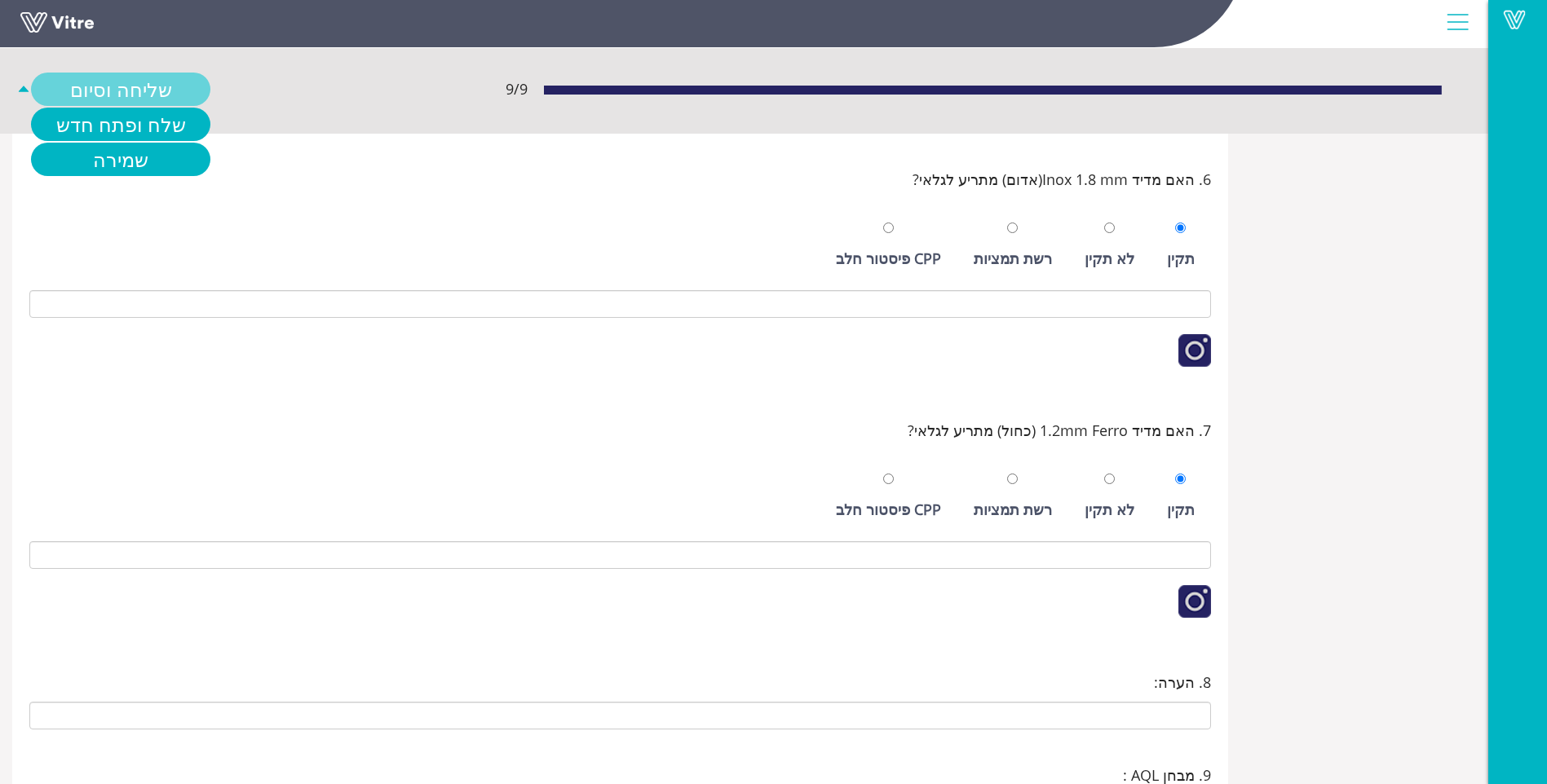
click at [122, 86] on link "שליחה וסיום" at bounding box center [120, 89] width 179 height 33
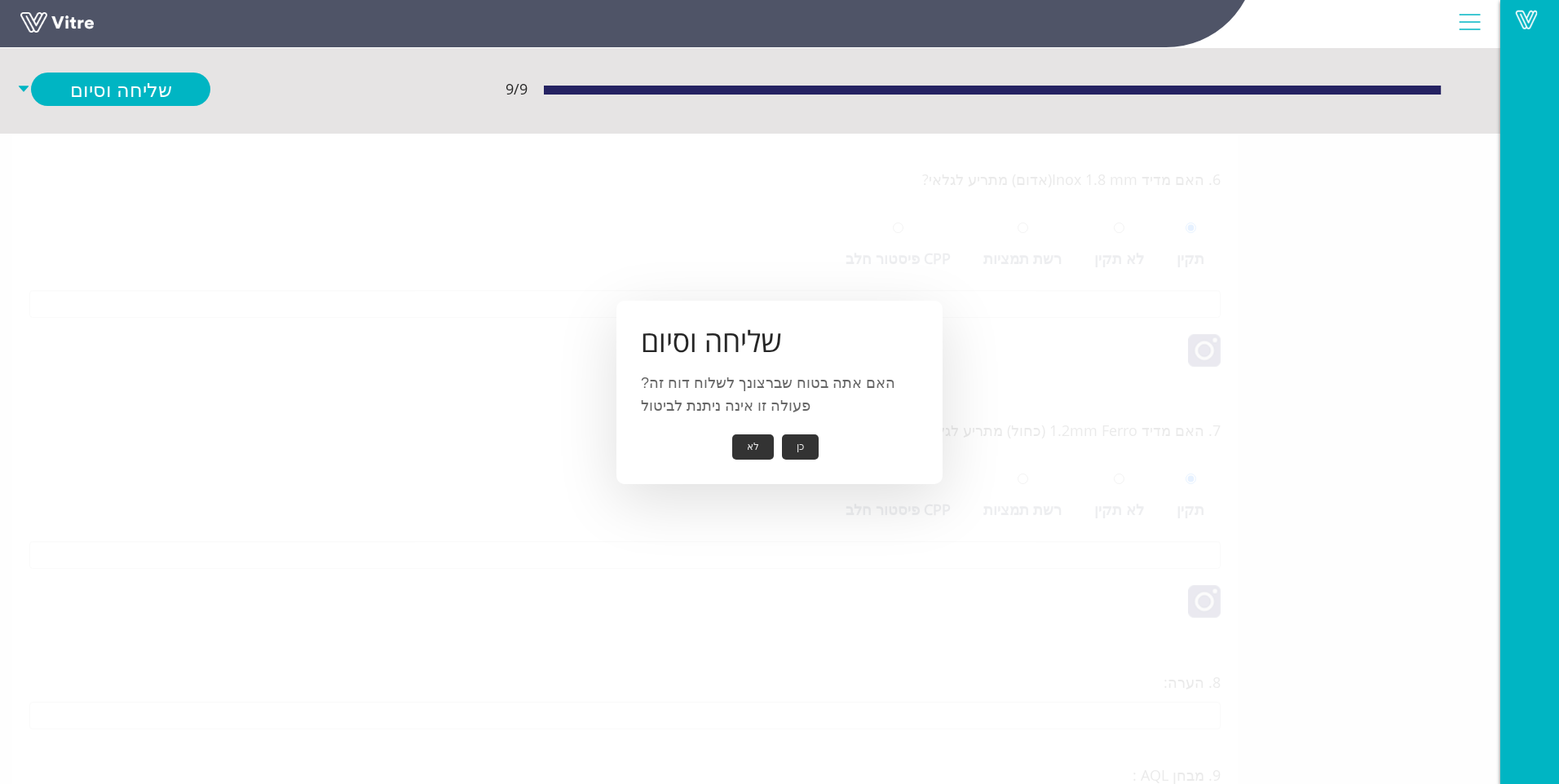
click at [787, 445] on button "כן" at bounding box center [800, 447] width 37 height 25
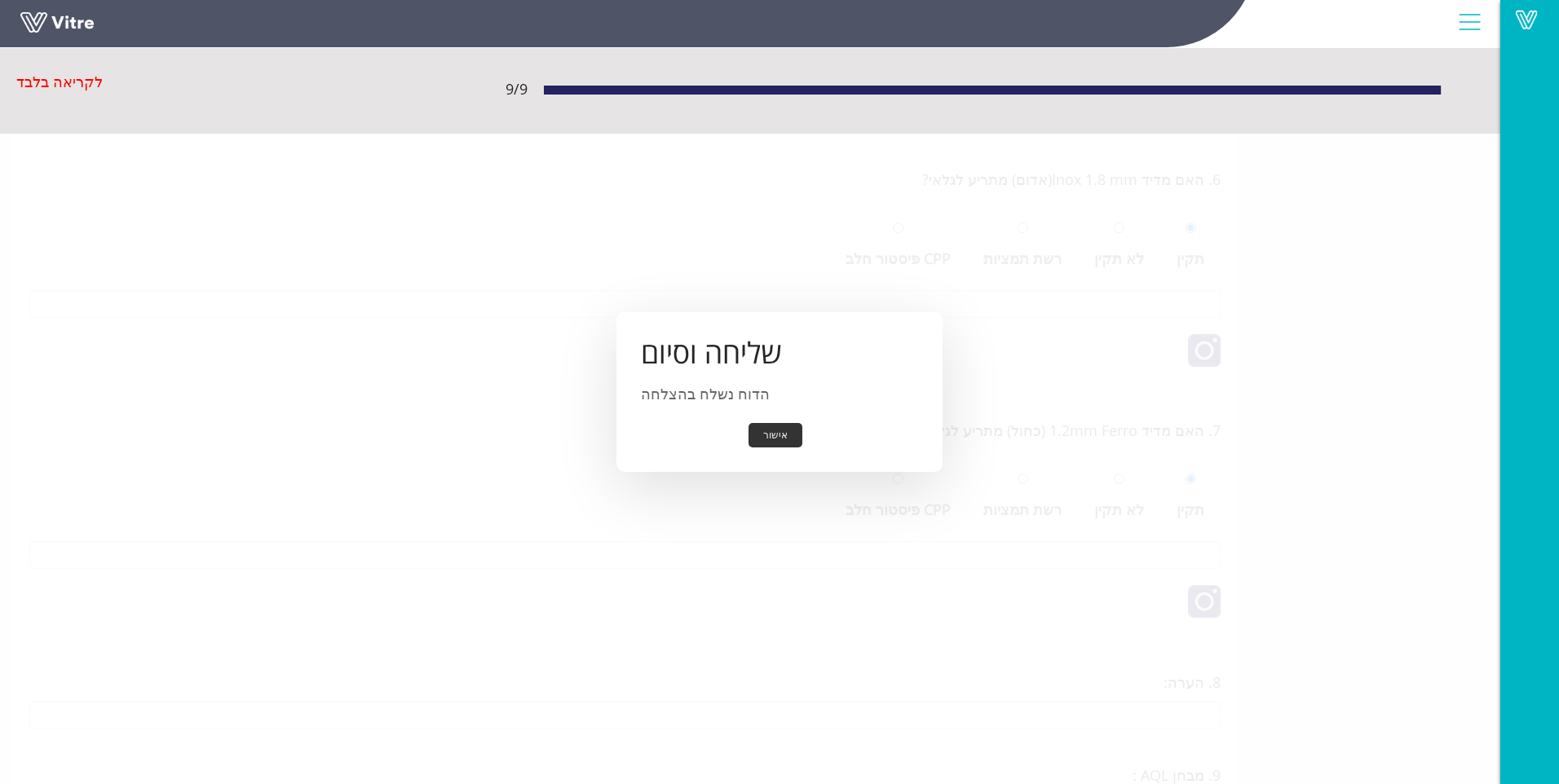
click at [775, 437] on button "אישור" at bounding box center [775, 436] width 53 height 25
